Goal: Task Accomplishment & Management: Use online tool/utility

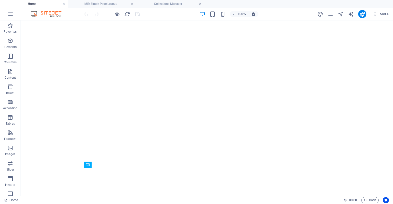
select select "Departamento"
select select "En Renta"
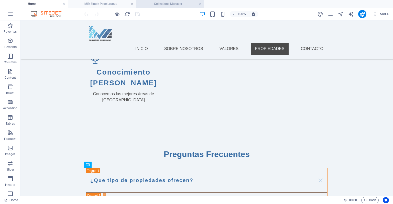
click at [159, 4] on h4 "Collections Manager" at bounding box center [170, 4] width 68 height 6
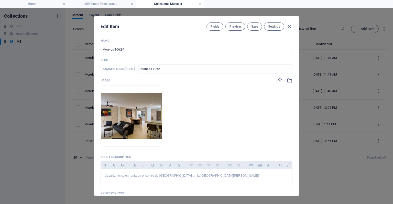
click at [159, 4] on h4 "Collections Manager" at bounding box center [170, 4] width 68 height 6
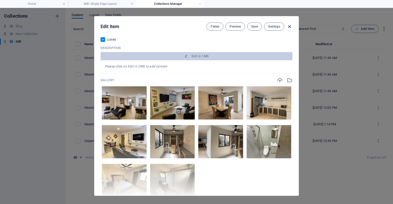
click at [287, 27] on icon "button" at bounding box center [289, 27] width 6 height 6
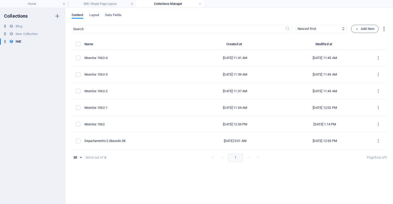
scroll to position [0, 0]
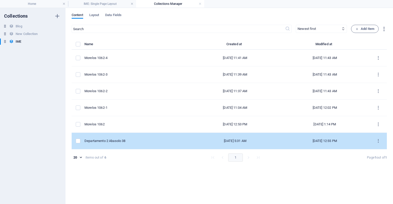
click at [152, 134] on td "Departamento 2 Abasolo 38" at bounding box center [137, 141] width 106 height 17
select select "Departamento"
select select "En Renta"
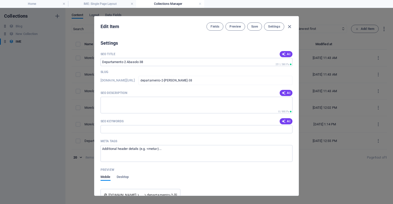
scroll to position [458, 0]
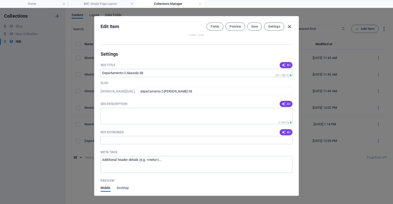
click at [291, 28] on icon "button" at bounding box center [289, 27] width 6 height 6
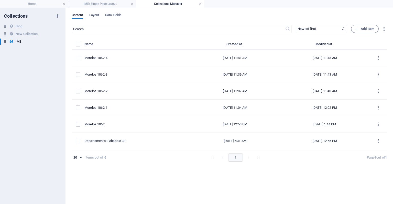
checkbox input "false"
type input "departamento-2-[PERSON_NAME]-38"
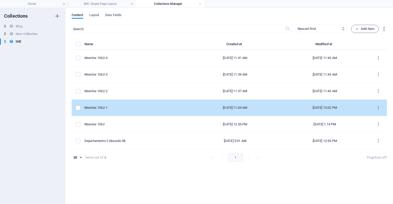
click at [145, 109] on div "Morelos 1062-1" at bounding box center [135, 108] width 102 height 5
select select "Departamento"
select select "En Renta"
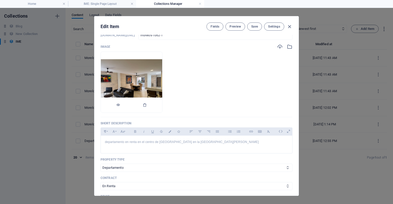
scroll to position [34, 0]
click at [201, 141] on p "departamento en renta en el centro de [GEOGRAPHIC_DATA] en la [GEOGRAPHIC_DATA]…" at bounding box center [196, 142] width 183 height 5
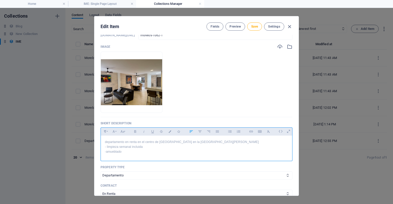
click at [106, 151] on p "-amueblado" at bounding box center [196, 152] width 183 height 5
click at [122, 151] on p "- amueblado" at bounding box center [196, 152] width 183 height 5
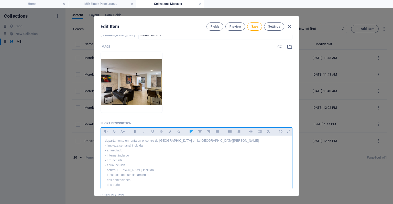
scroll to position [3, 0]
click at [163, 140] on p "departamento en renta en el centro de [GEOGRAPHIC_DATA] en la [GEOGRAPHIC_DATA]…" at bounding box center [196, 139] width 183 height 5
click at [160, 139] on p "departamento en renta en el centro de [GEOGRAPHIC_DATA] en la [GEOGRAPHIC_DATA]…" at bounding box center [196, 139] width 183 height 5
click at [108, 170] on p "- centro [PERSON_NAME] incluido" at bounding box center [196, 168] width 183 height 5
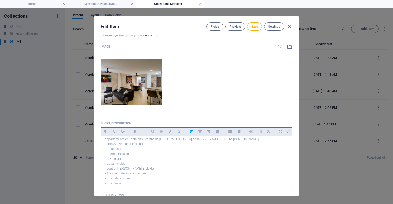
click at [108, 175] on p "- 1 espacio de estacionamiento" at bounding box center [196, 173] width 183 height 5
click at [108, 179] on p "- dos habitaciones" at bounding box center [196, 178] width 183 height 5
click at [107, 183] on p "- dos baños" at bounding box center [196, 183] width 183 height 5
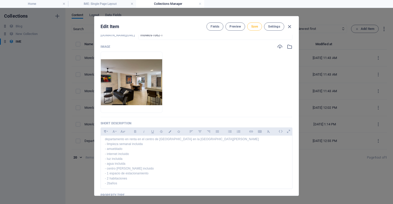
click at [257, 26] on span "Save" at bounding box center [254, 27] width 7 height 4
click at [290, 26] on icon "button" at bounding box center [289, 27] width 6 height 6
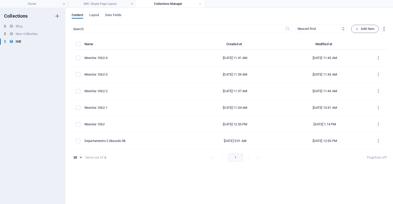
checkbox input "false"
type input "morelos-1062-1"
click at [44, 3] on h4 "Home" at bounding box center [34, 4] width 68 height 6
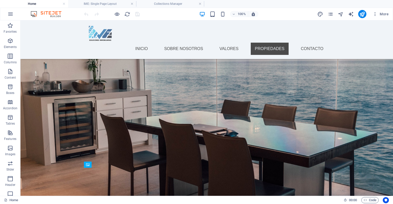
scroll to position [675, 0]
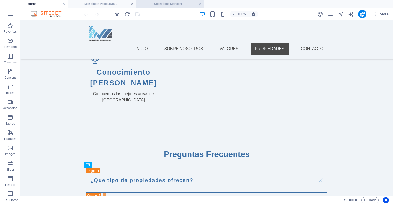
click at [166, 3] on h4 "Collections Manager" at bounding box center [170, 4] width 68 height 6
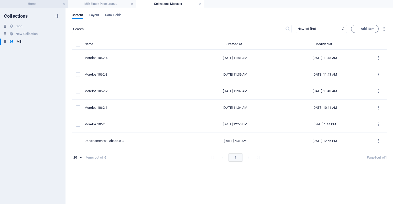
click at [35, 7] on li "Home" at bounding box center [34, 4] width 68 height 8
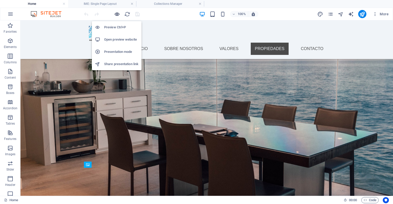
scroll to position [675, 0]
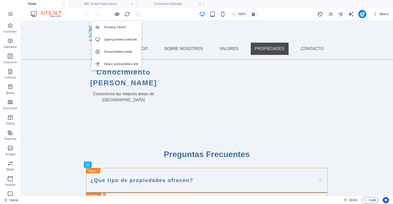
click at [117, 15] on icon "button" at bounding box center [117, 14] width 6 height 6
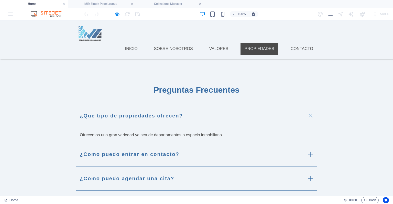
scroll to position [705, 0]
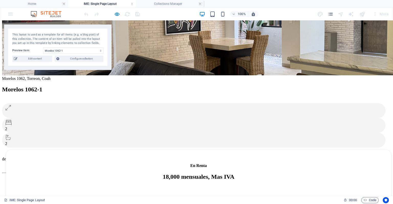
scroll to position [54, 0]
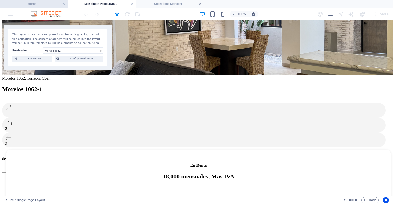
click at [36, 4] on h4 "Home" at bounding box center [34, 4] width 68 height 6
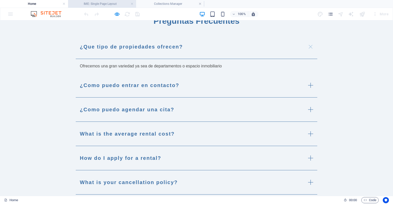
scroll to position [0, 0]
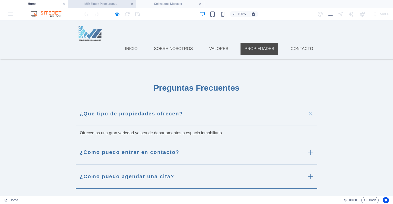
click at [131, 5] on link at bounding box center [131, 4] width 3 height 5
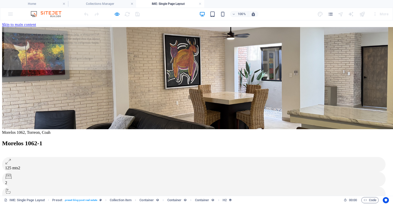
select select "68deb0b8fbc8d6197604dcd2"
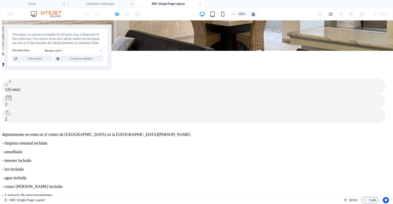
scroll to position [78, 0]
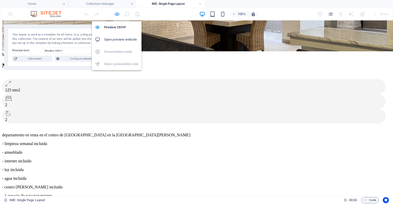
click at [115, 13] on icon "button" at bounding box center [117, 14] width 6 height 6
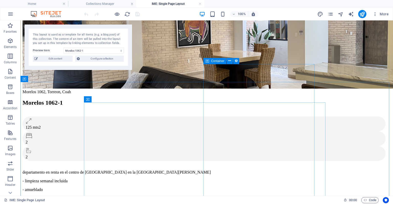
scroll to position [40, 0]
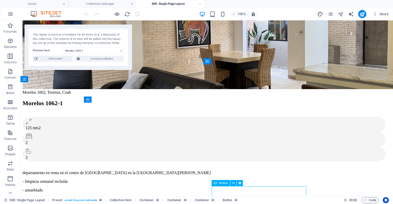
select select "%"
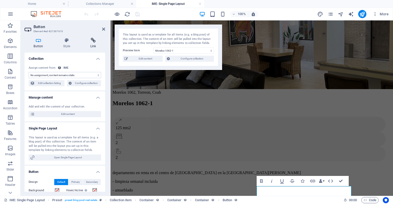
click at [97, 44] on h4 "Link" at bounding box center [93, 43] width 24 height 11
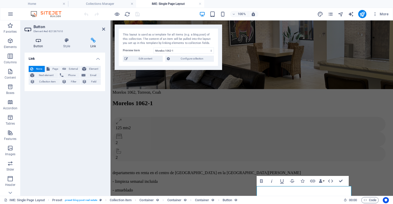
click at [43, 44] on h4 "Button" at bounding box center [40, 43] width 30 height 11
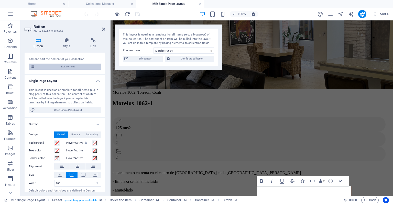
scroll to position [61, 0]
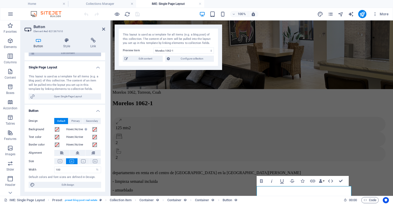
click at [87, 107] on h4 "Button" at bounding box center [65, 109] width 81 height 9
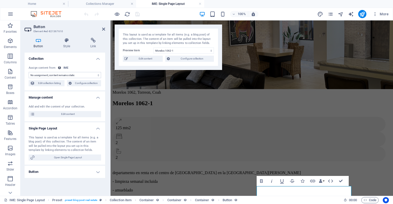
click at [101, 30] on header "Button Element #ed-821367610" at bounding box center [65, 26] width 81 height 13
click at [103, 29] on icon at bounding box center [103, 29] width 3 height 4
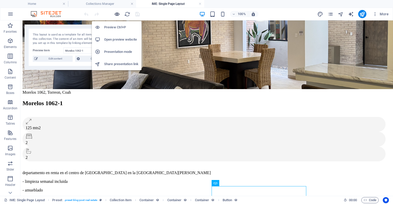
click at [118, 13] on icon "button" at bounding box center [117, 14] width 6 height 6
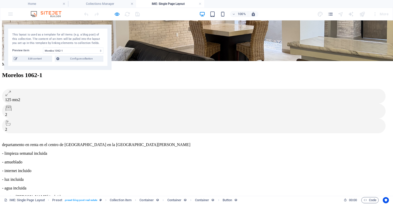
scroll to position [67, 0]
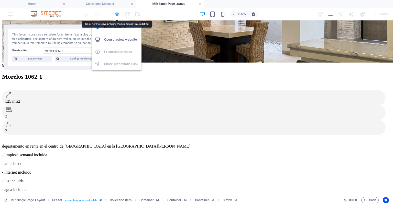
click at [117, 14] on icon "button" at bounding box center [117, 14] width 6 height 6
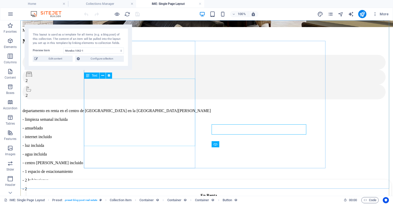
scroll to position [94, 0]
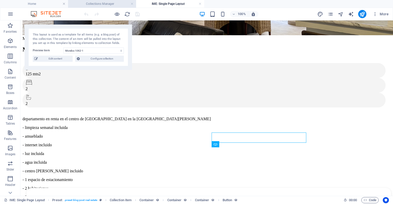
click at [99, 3] on h4 "Collections Manager" at bounding box center [102, 4] width 68 height 6
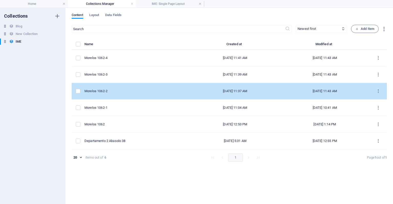
click at [121, 90] on div "Morelos 1062-2" at bounding box center [135, 91] width 102 height 5
select select "Departamento"
select select "En Renta"
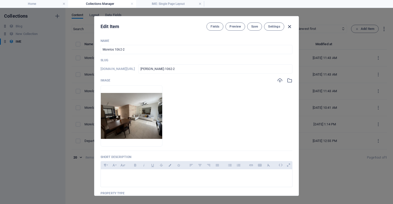
click at [290, 28] on icon "button" at bounding box center [289, 27] width 6 height 6
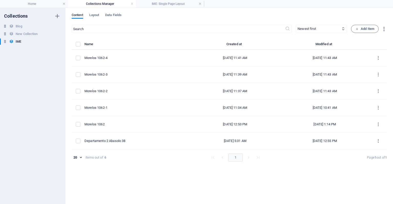
checkbox input "false"
type input "[PERSON_NAME]-1062-2"
click at [158, 5] on h4 "IME: Single Page Layout" at bounding box center [170, 4] width 68 height 6
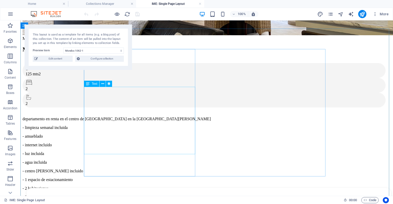
click at [85, 117] on div "departamento en renta en el centro de [GEOGRAPHIC_DATA] en la [GEOGRAPHIC_DATA]…" at bounding box center [204, 158] width 364 height 83
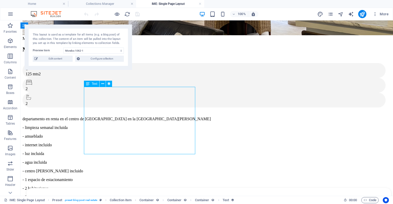
drag, startPoint x: 85, startPoint y: 90, endPoint x: 88, endPoint y: 95, distance: 5.4
click at [88, 117] on div "departamento en renta en el centro de [GEOGRAPHIC_DATA] en la [GEOGRAPHIC_DATA]…" at bounding box center [204, 158] width 364 height 83
click at [109, 120] on div "departamento en renta en el centro de [GEOGRAPHIC_DATA] en la [GEOGRAPHIC_DATA]…" at bounding box center [204, 158] width 364 height 83
select select "short_description"
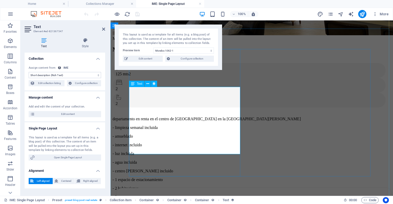
click at [131, 117] on div "departamento en renta en el centro de [GEOGRAPHIC_DATA] en la [GEOGRAPHIC_DATA]…" at bounding box center [249, 158] width 274 height 83
click at [103, 29] on icon at bounding box center [103, 29] width 3 height 4
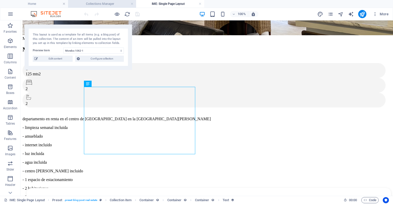
click at [107, 3] on h4 "Collections Manager" at bounding box center [102, 4] width 68 height 6
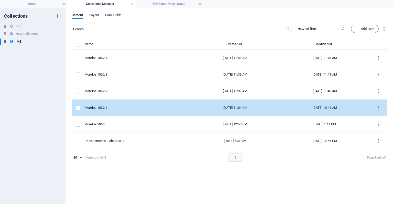
click at [130, 112] on td "Morelos 1062-1" at bounding box center [137, 108] width 106 height 17
select select "Departamento"
select select "En Renta"
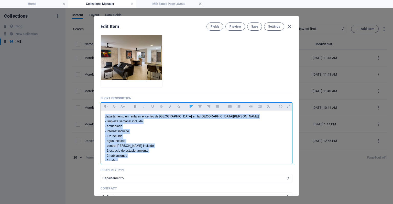
scroll to position [6, 0]
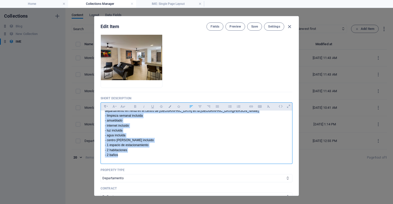
drag, startPoint x: 104, startPoint y: 116, endPoint x: 130, endPoint y: 184, distance: 73.5
copy div "departamento en renta en el centro de [GEOGRAPHIC_DATA] en la [GEOGRAPHIC_DATA]…"
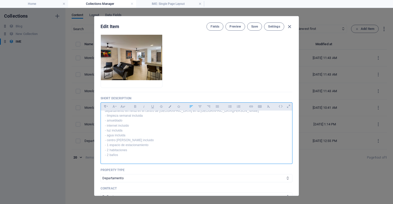
click at [62, 106] on div "Edit Item Fields Preview Save Settings Name [PERSON_NAME] 1062-1 ​ Slug [DOMAIN…" at bounding box center [196, 106] width 393 height 196
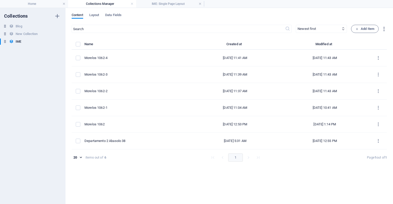
checkbox input "false"
type input "morelos-1062-1"
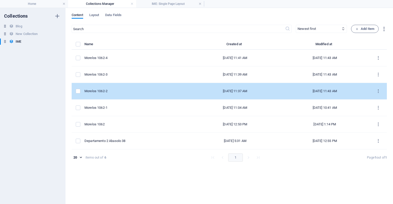
click at [128, 94] on td "Morelos 1062-2" at bounding box center [137, 91] width 106 height 17
select select "Departamento"
select select "En Renta"
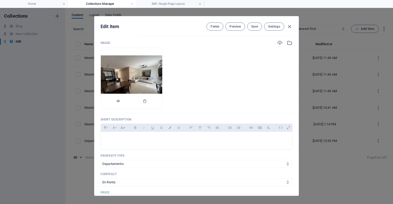
scroll to position [39, 0]
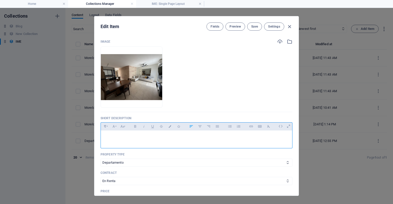
click at [129, 133] on div at bounding box center [196, 138] width 191 height 15
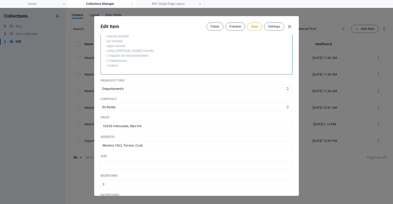
scroll to position [174, 0]
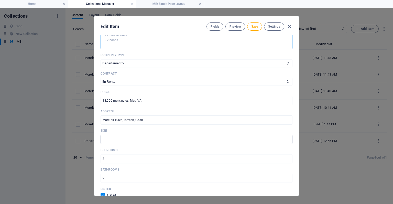
click at [145, 138] on input "text" at bounding box center [196, 139] width 192 height 9
type input "125 mts2"
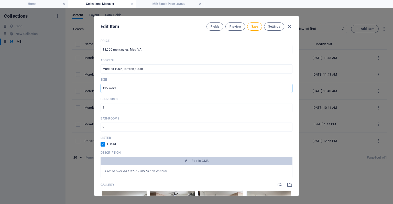
scroll to position [225, 0]
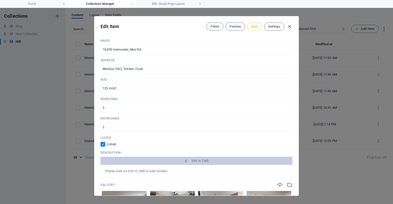
click at [254, 27] on span "Save" at bounding box center [254, 27] width 7 height 4
click at [290, 28] on icon "button" at bounding box center [289, 27] width 6 height 6
checkbox input "false"
type input "[PERSON_NAME]-1062-2"
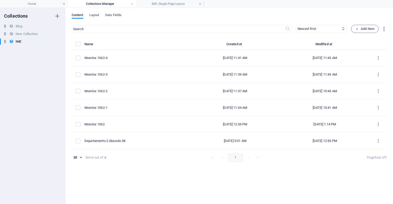
scroll to position [204, 0]
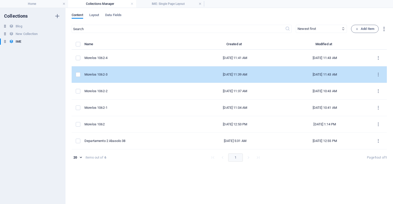
click at [139, 72] on div "Morelos 1062-3" at bounding box center [135, 74] width 102 height 5
select select "Departamento"
select select "En Renta"
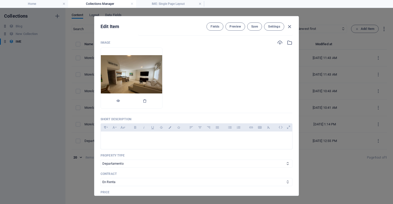
scroll to position [38, 0]
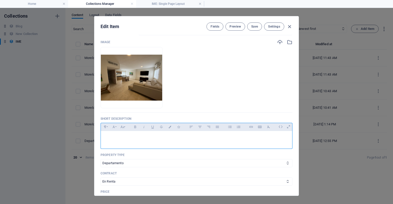
click at [161, 142] on div at bounding box center [196, 138] width 191 height 15
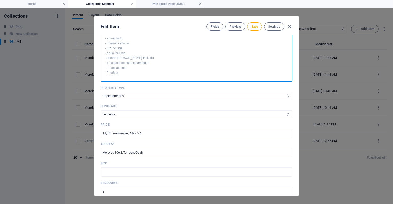
scroll to position [142, 0]
click at [150, 173] on input "text" at bounding box center [196, 171] width 192 height 9
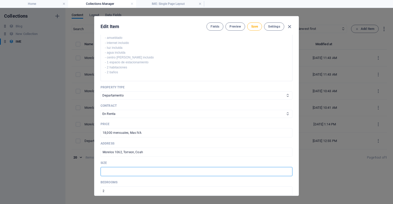
type input "125 mts2"
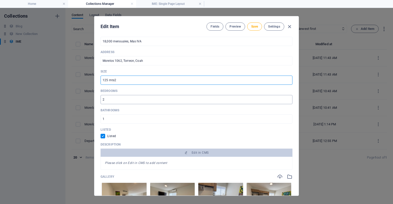
scroll to position [270, 0]
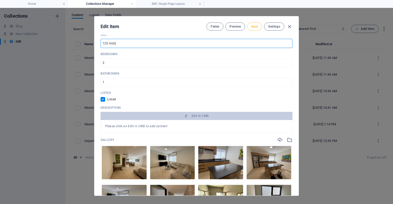
click at [251, 29] on button "Save" at bounding box center [254, 26] width 15 height 8
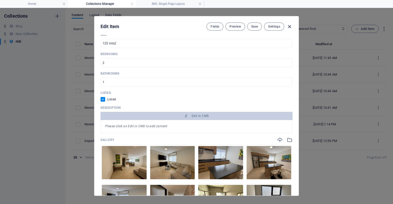
click at [289, 25] on icon "button" at bounding box center [289, 27] width 6 height 6
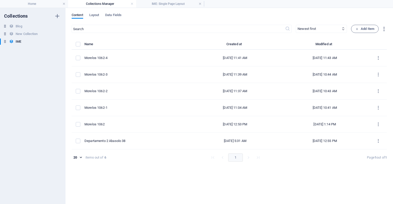
checkbox input "false"
type input "morelos-1062-3"
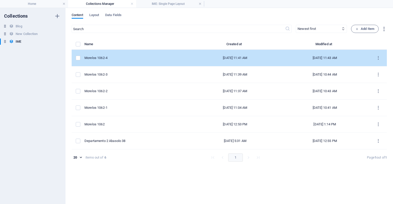
click at [146, 57] on div "Morelos 1062-4" at bounding box center [135, 58] width 102 height 5
select select "Departamento"
select select "En Renta"
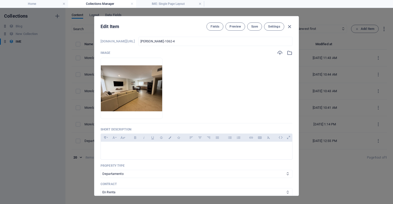
scroll to position [27, 0]
click at [165, 154] on div at bounding box center [196, 149] width 191 height 15
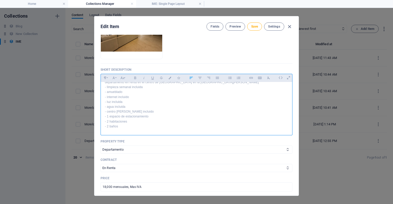
scroll to position [126, 0]
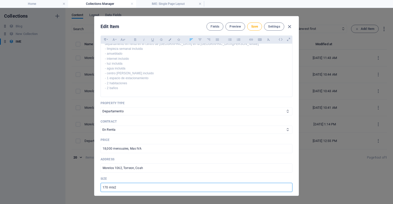
click at [106, 188] on input "170 mts2" at bounding box center [196, 187] width 192 height 9
type input "125 mts2"
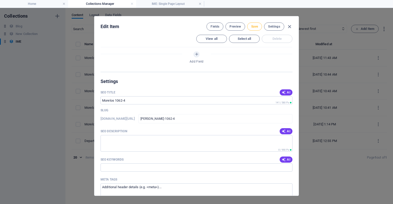
scroll to position [496, 0]
click at [249, 26] on button "Save" at bounding box center [254, 26] width 15 height 8
click at [288, 25] on icon "button" at bounding box center [289, 27] width 6 height 6
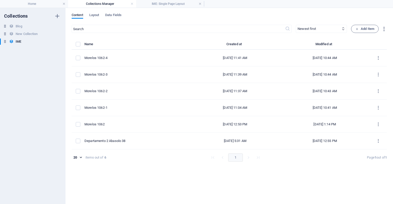
checkbox input "false"
type input "[PERSON_NAME]-1062-4"
click at [110, 16] on span "Data Fields" at bounding box center [113, 15] width 16 height 7
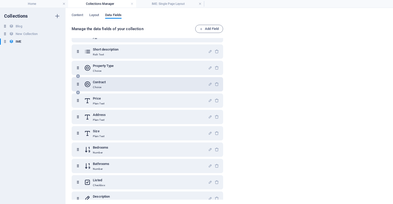
scroll to position [70, 0]
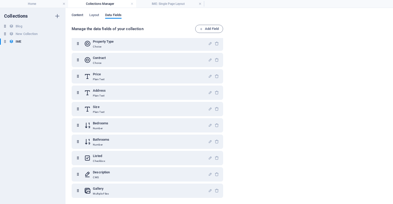
click at [81, 16] on span "Content" at bounding box center [78, 15] width 12 height 7
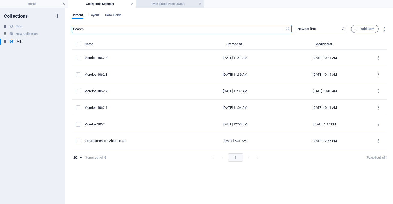
click at [158, 1] on h4 "IME: Single Page Layout" at bounding box center [170, 4] width 68 height 6
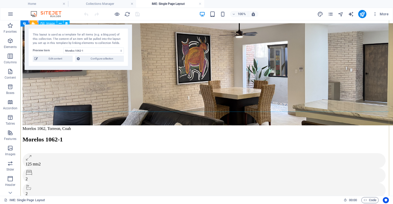
scroll to position [0, 0]
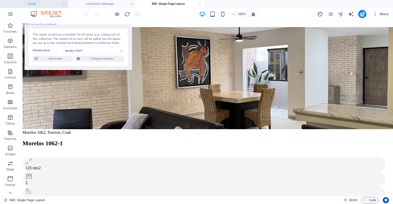
drag, startPoint x: 49, startPoint y: 5, endPoint x: 128, endPoint y: 58, distance: 95.4
click at [49, 5] on h4 "Home" at bounding box center [34, 4] width 68 height 6
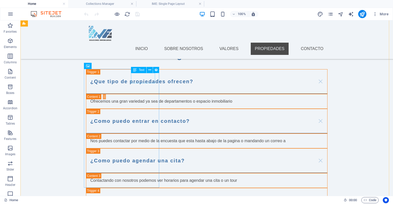
scroll to position [793, 0]
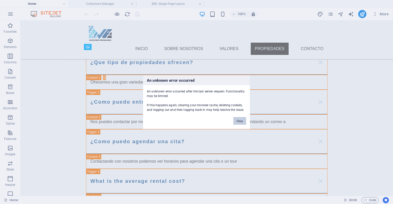
click at [241, 121] on button "Okay" at bounding box center [239, 121] width 13 height 8
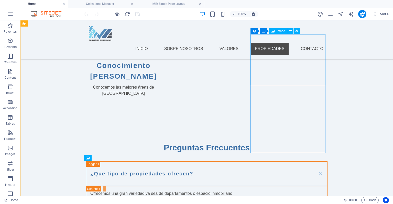
scroll to position [733, 0]
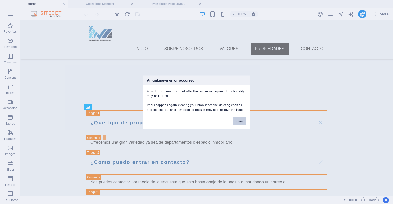
click at [237, 117] on button "Okay" at bounding box center [239, 121] width 13 height 8
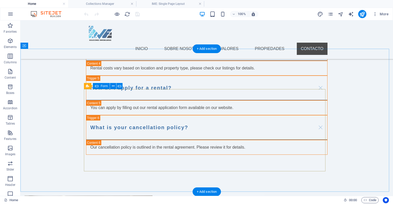
scroll to position [957, 0]
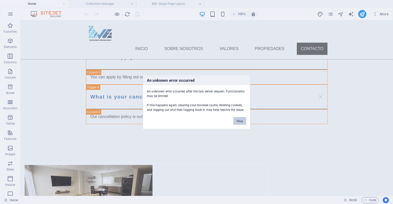
click at [242, 119] on button "Okay" at bounding box center [239, 121] width 13 height 8
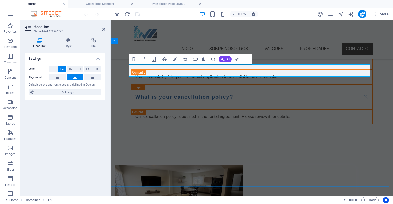
click at [104, 26] on h2 "Headline" at bounding box center [69, 27] width 72 height 5
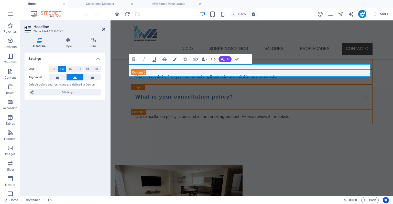
click at [103, 29] on icon at bounding box center [103, 29] width 3 height 4
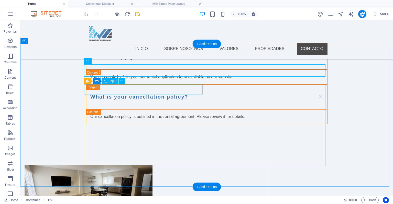
drag, startPoint x: 116, startPoint y: 114, endPoint x: 87, endPoint y: 83, distance: 42.1
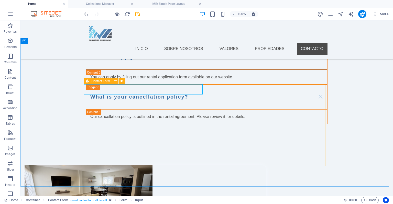
click at [90, 81] on div "Contact Form" at bounding box center [98, 81] width 28 height 6
click at [93, 82] on span "Contact Form" at bounding box center [100, 81] width 19 height 3
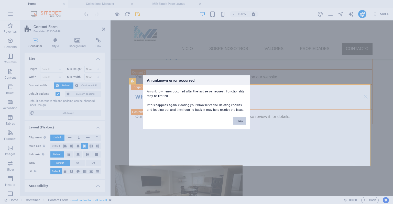
click at [236, 121] on button "Okay" at bounding box center [239, 121] width 13 height 8
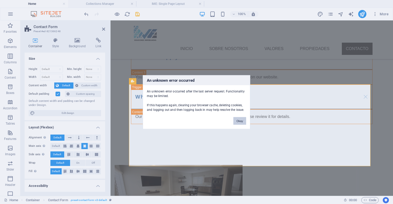
click at [243, 117] on button "Okay" at bounding box center [239, 121] width 13 height 8
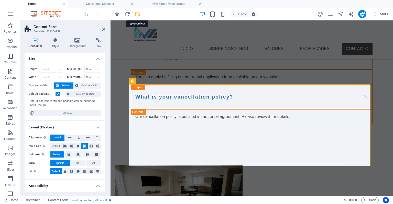
click at [137, 17] on icon "save" at bounding box center [137, 14] width 6 height 6
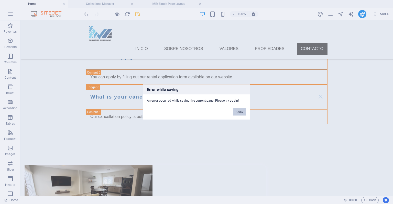
click at [240, 112] on button "Okay" at bounding box center [239, 112] width 13 height 8
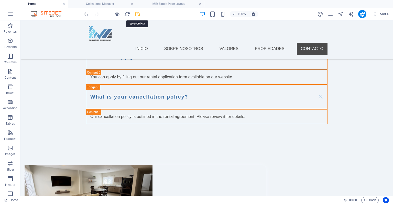
click at [135, 12] on icon "save" at bounding box center [137, 14] width 6 height 6
checkbox input "false"
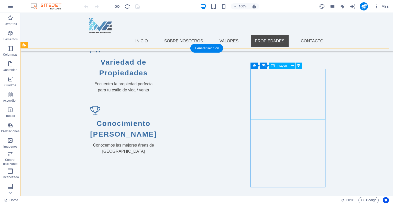
scroll to position [642, 0]
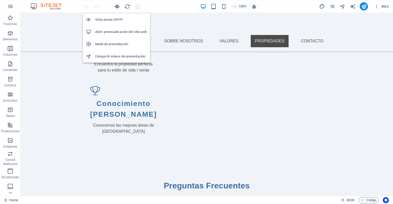
drag, startPoint x: 115, startPoint y: 8, endPoint x: 133, endPoint y: 59, distance: 53.6
click at [115, 8] on icon "button" at bounding box center [117, 7] width 6 height 6
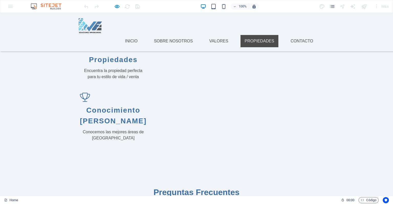
scroll to position [599, 0]
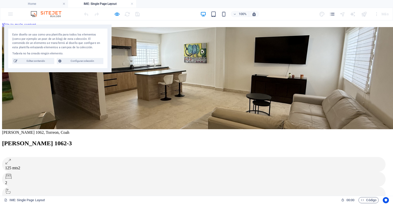
scroll to position [0, 0]
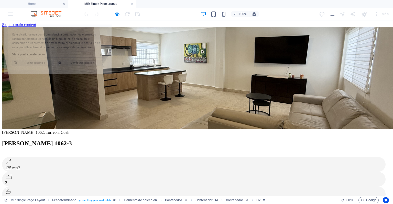
select select "68deb8ec1b4d6c66b6069b08"
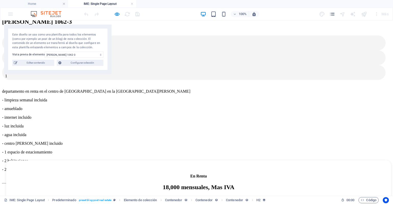
scroll to position [149, 0]
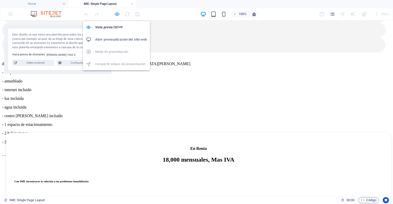
click at [115, 12] on icon "button" at bounding box center [117, 14] width 6 height 6
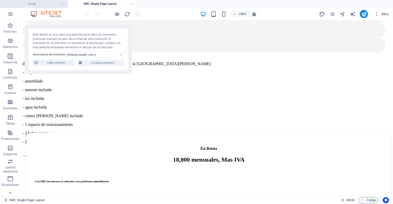
click at [43, 5] on h4 "Home" at bounding box center [34, 4] width 68 height 6
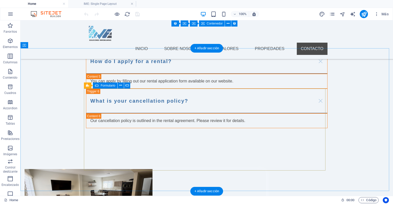
scroll to position [953, 0]
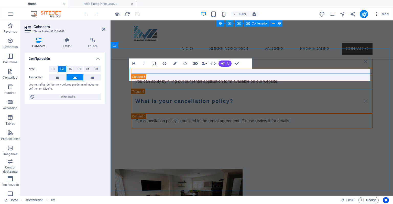
click at [104, 28] on icon at bounding box center [103, 29] width 3 height 4
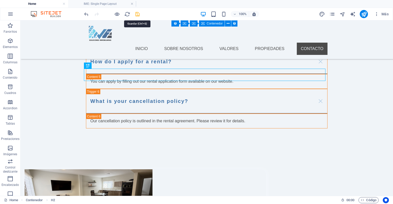
click at [138, 16] on icon "save" at bounding box center [137, 14] width 6 height 6
checkbox input "false"
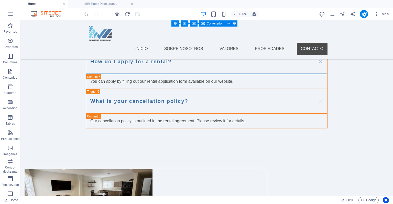
click at [139, 15] on div at bounding box center [111, 14] width 57 height 8
click at [139, 14] on div at bounding box center [111, 14] width 57 height 8
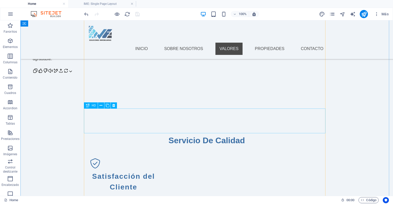
scroll to position [449, 0]
